Goal: Obtain resource: Obtain resource

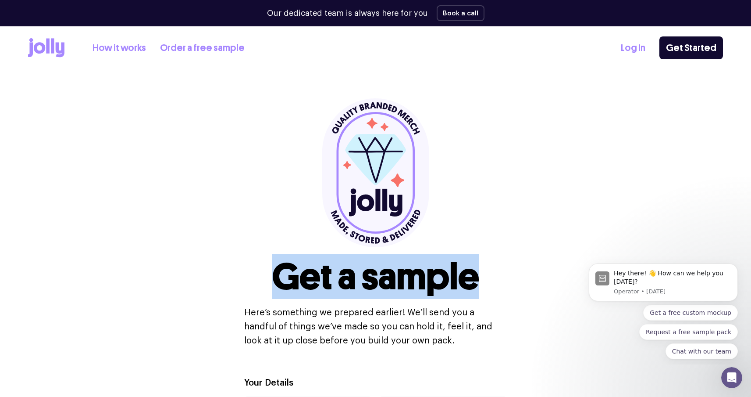
drag, startPoint x: 486, startPoint y: 281, endPoint x: 282, endPoint y: 270, distance: 204.7
click at [282, 270] on div "Get a sample Here’s something we prepared earlier! We’ll send you a handful of …" at bounding box center [375, 222] width 263 height 249
copy h1 "Get a sample"
